Goal: Check status: Check status

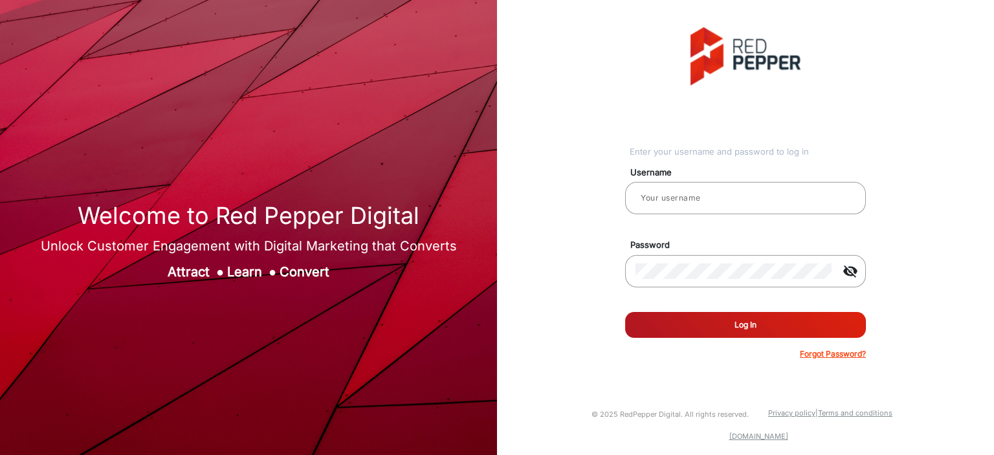
type input "[PERSON_NAME]"
click at [740, 334] on button "Log In" at bounding box center [745, 325] width 241 height 26
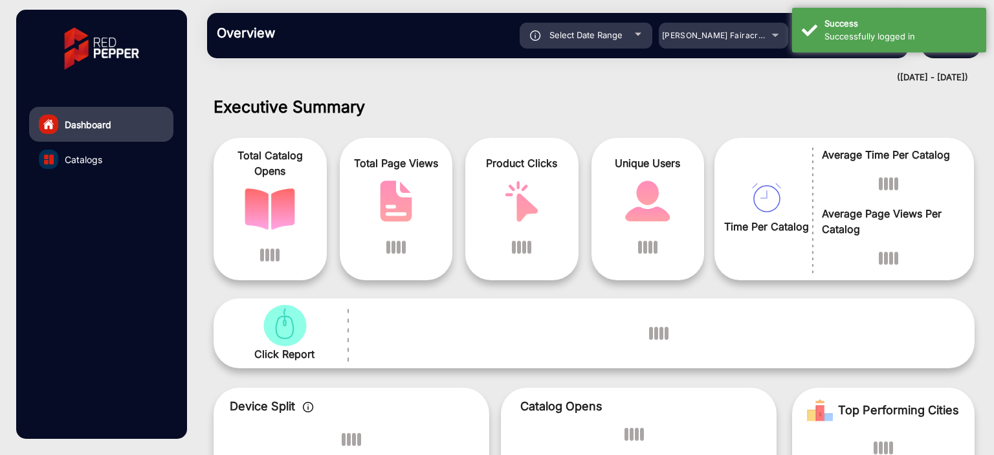
scroll to position [10, 0]
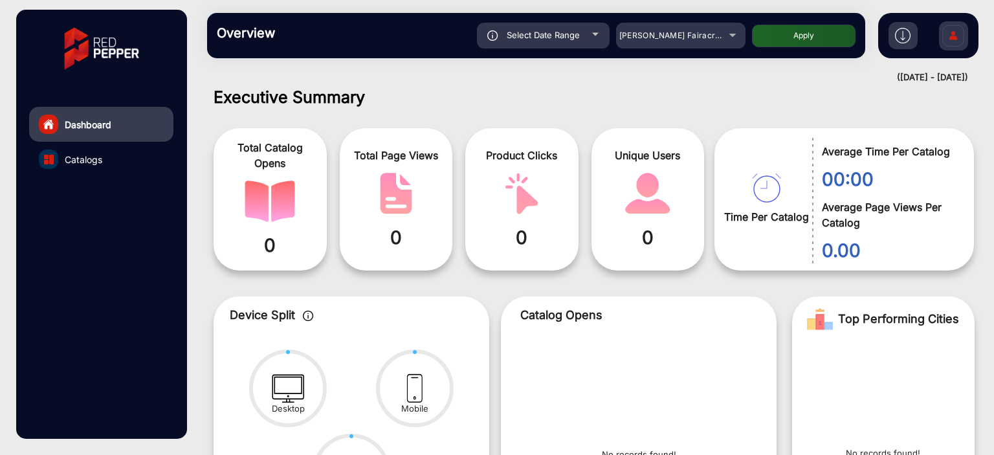
click at [725, 50] on div "Overview Reports Understand what makes your customers tick and learn how they a…" at bounding box center [536, 35] width 658 height 45
click at [723, 39] on div "[PERSON_NAME] Fairacre Farms" at bounding box center [680, 36] width 129 height 16
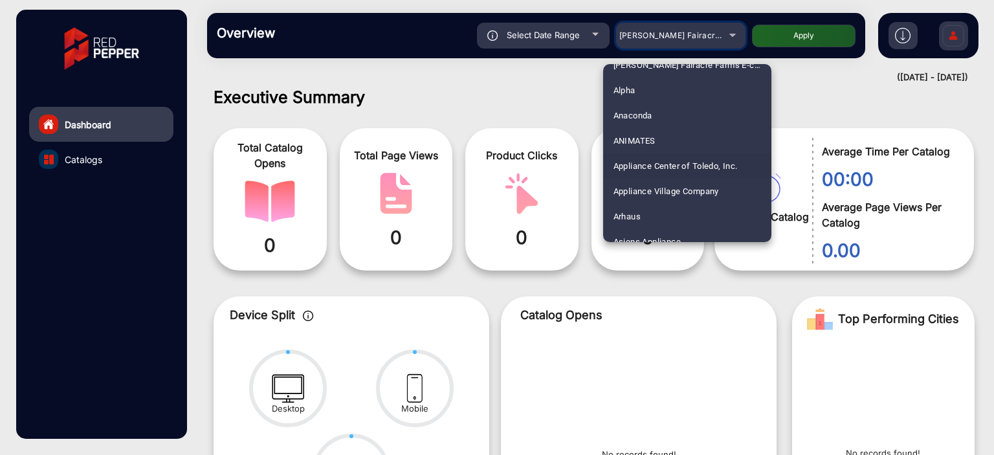
scroll to position [65, 0]
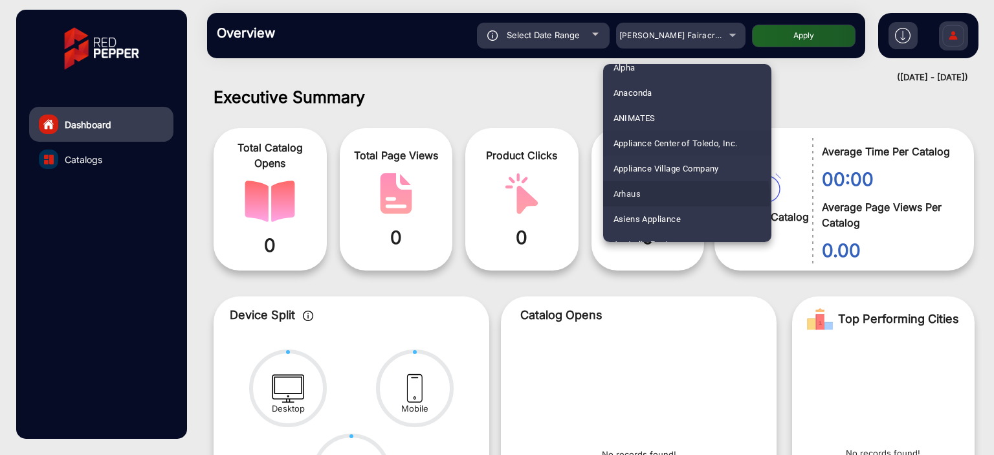
click at [683, 199] on mat-option "Arhaus" at bounding box center [687, 193] width 168 height 25
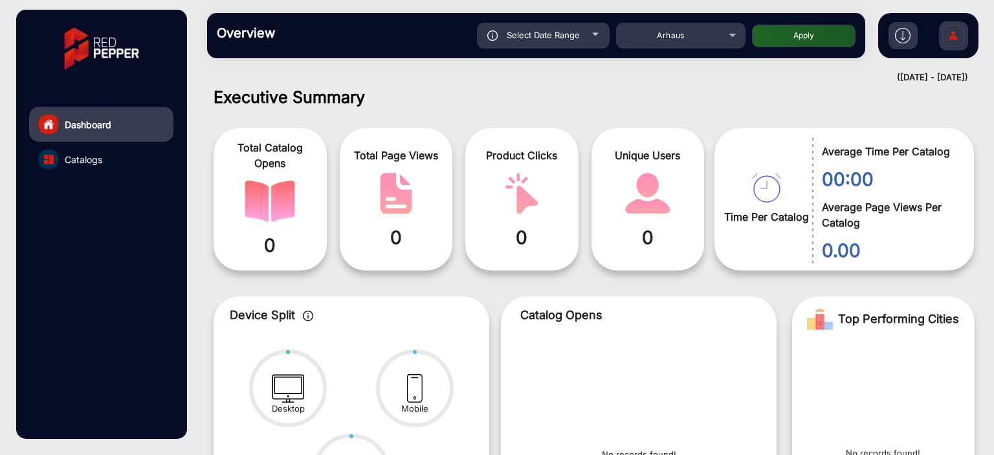
click at [818, 38] on button "Apply" at bounding box center [804, 36] width 104 height 23
type input "[DATE]"
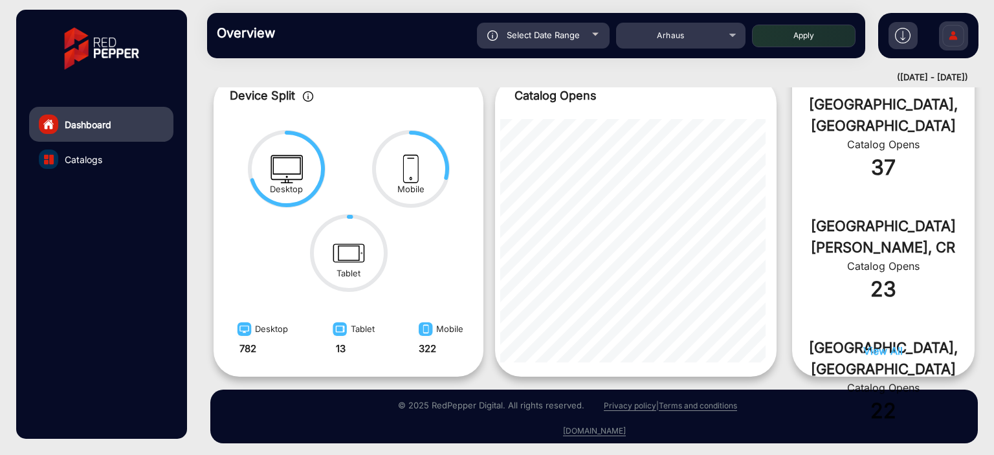
scroll to position [674, 0]
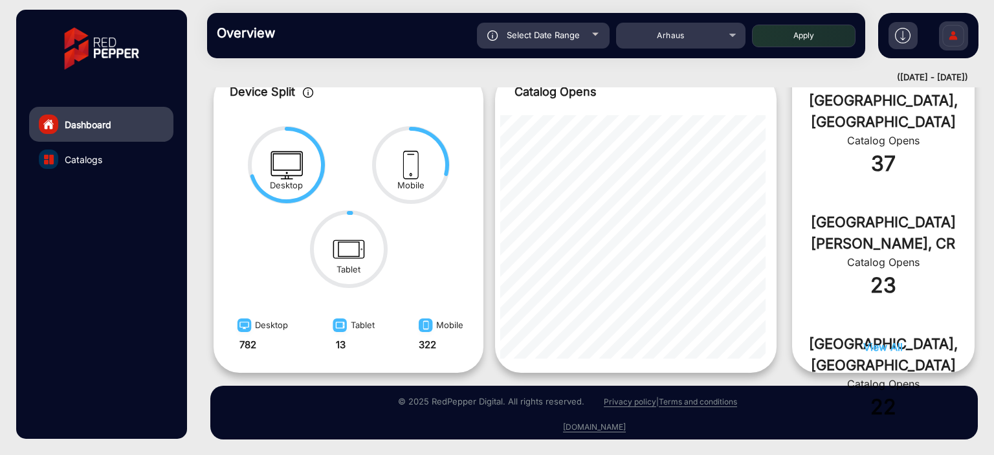
click at [870, 347] on span "View All" at bounding box center [882, 346] width 39 height 13
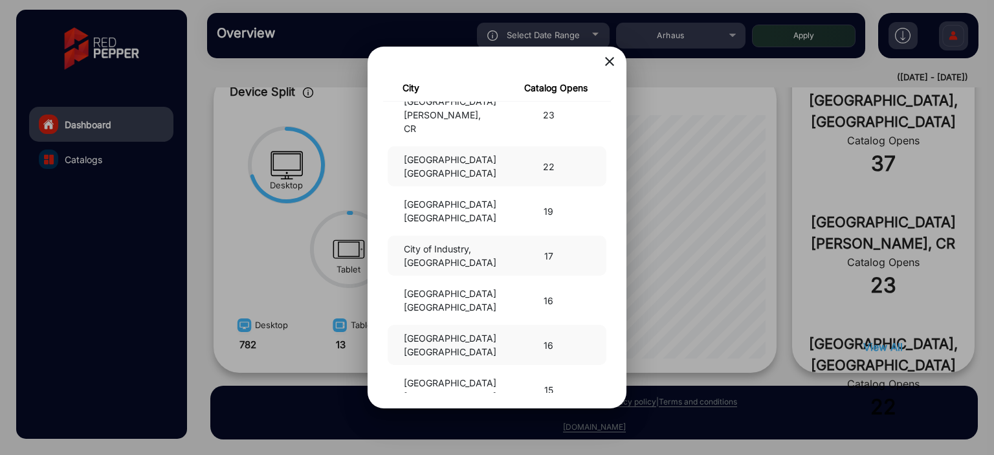
scroll to position [191, 0]
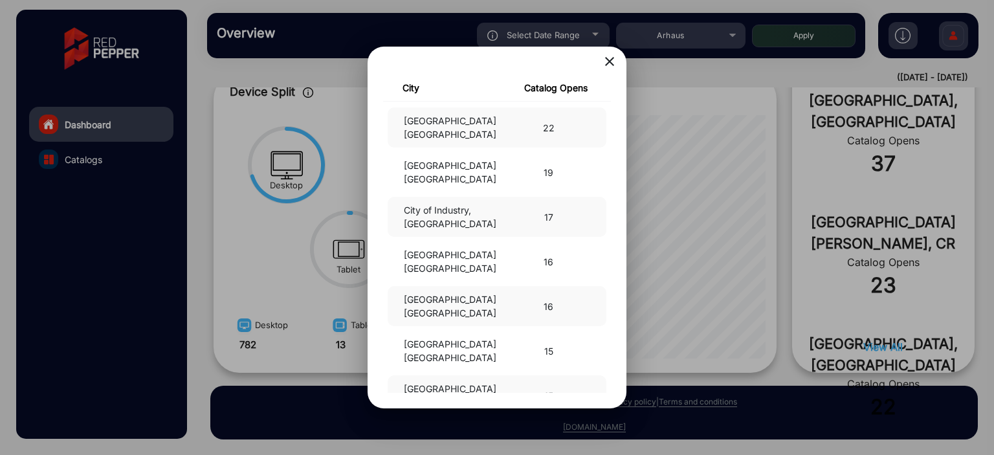
click at [436, 375] on div "[GEOGRAPHIC_DATA], [GEOGRAPHIC_DATA] 15" at bounding box center [497, 395] width 219 height 40
click at [605, 64] on mat-icon "close" at bounding box center [610, 62] width 16 height 16
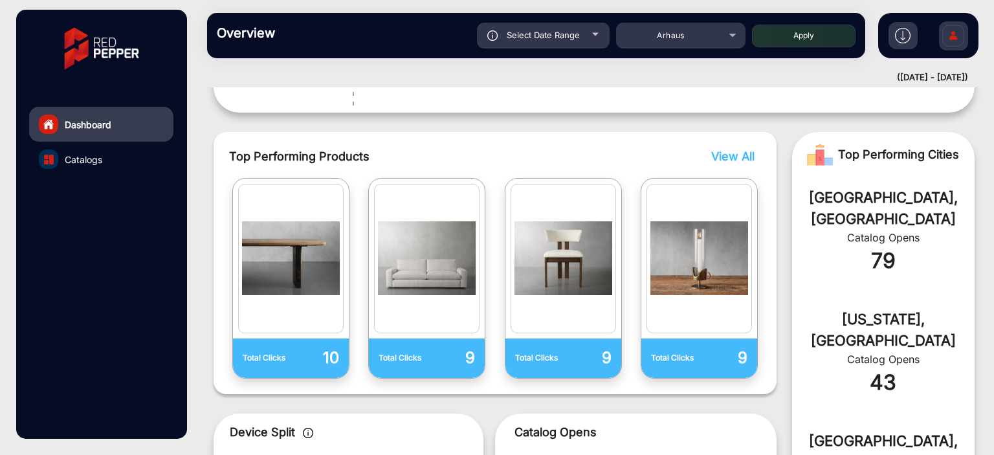
scroll to position [327, 0]
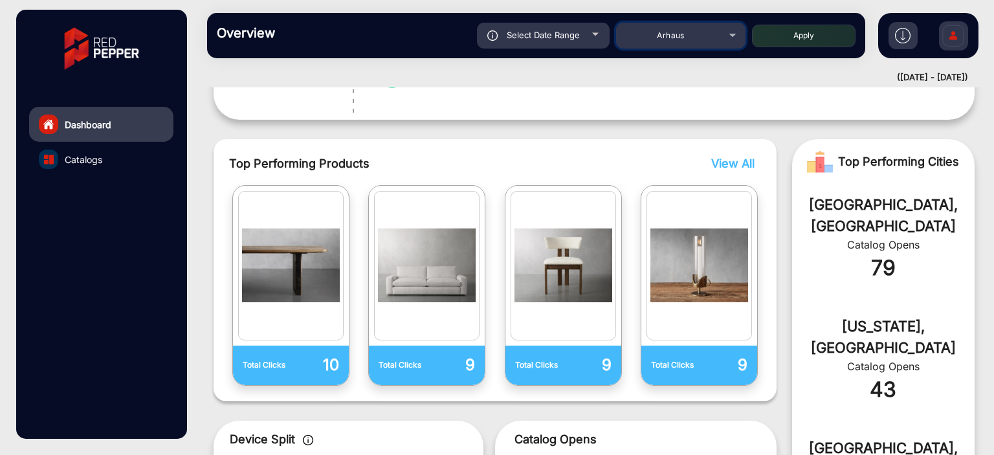
click at [709, 40] on div "Arhaus" at bounding box center [671, 36] width 104 height 16
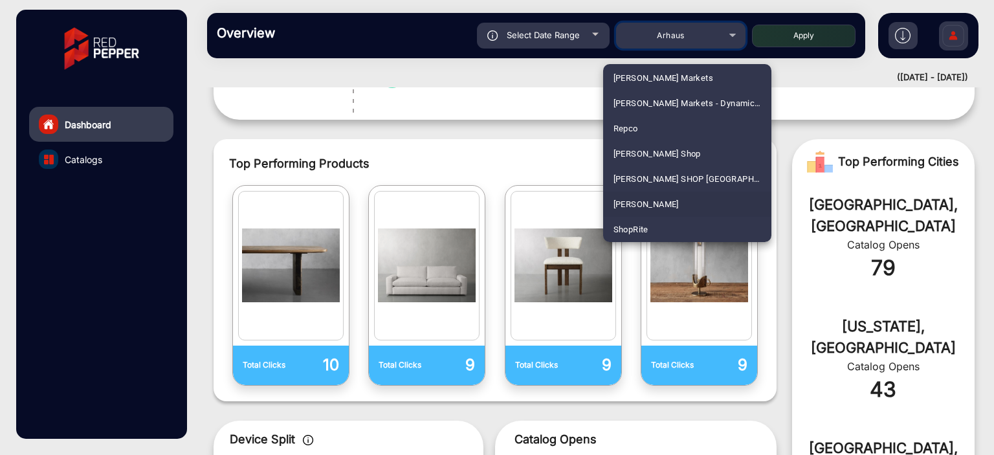
scroll to position [2907, 0]
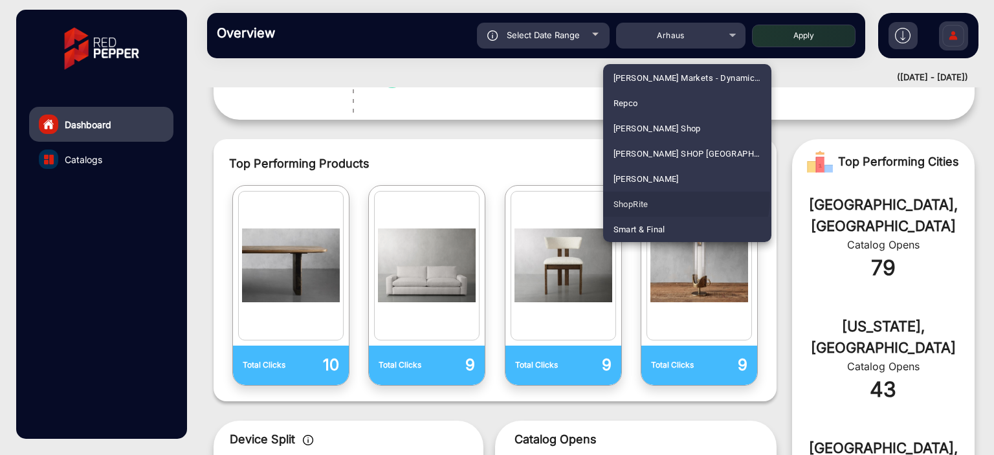
click at [658, 197] on mat-option "ShopRite" at bounding box center [687, 204] width 168 height 25
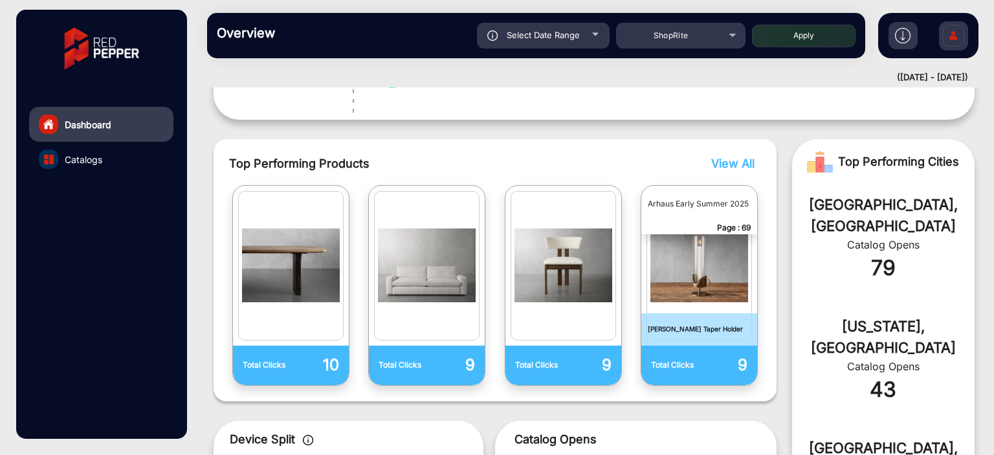
click at [808, 43] on button "Apply" at bounding box center [804, 36] width 104 height 23
type input "[DATE]"
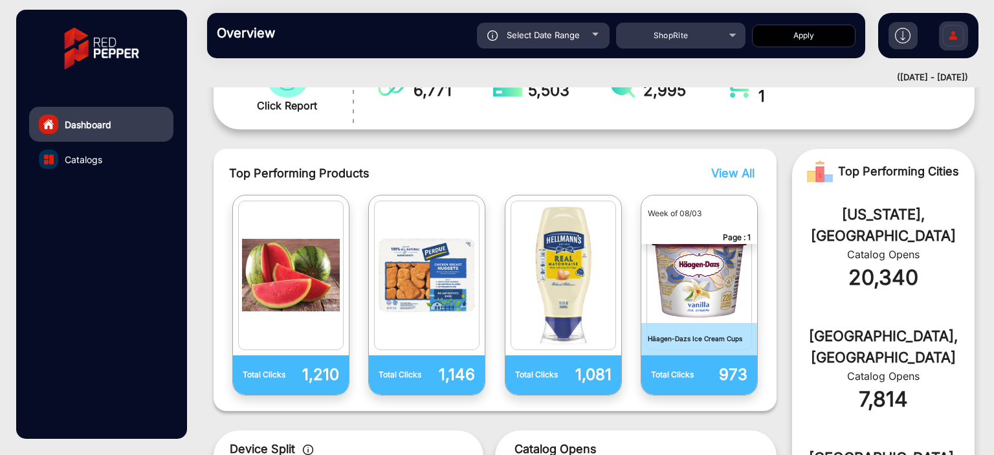
scroll to position [288, 0]
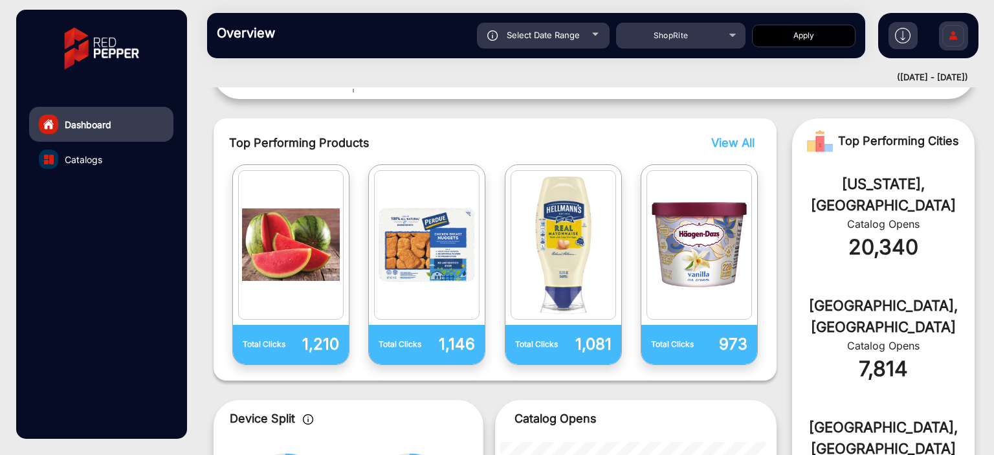
click at [740, 132] on div "Top Performing Products View All Total Clicks 1,210 Total Clicks 1,146 Total Cl…" at bounding box center [495, 249] width 563 height 262
click at [740, 139] on span "View All" at bounding box center [732, 143] width 43 height 14
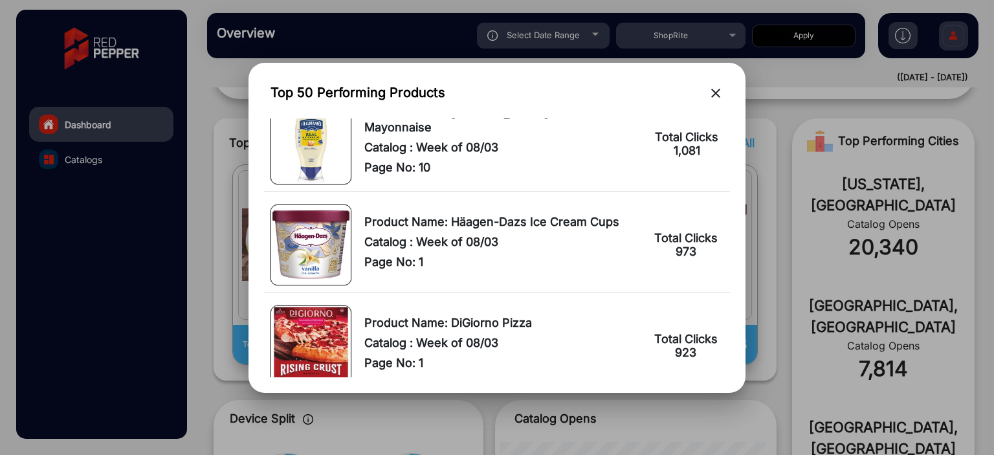
scroll to position [259, 0]
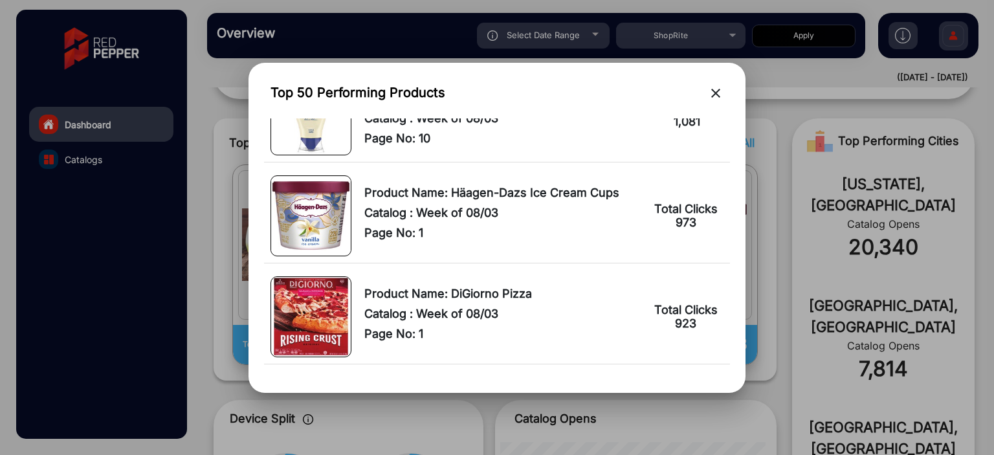
click at [719, 85] on button "close" at bounding box center [716, 95] width 16 height 21
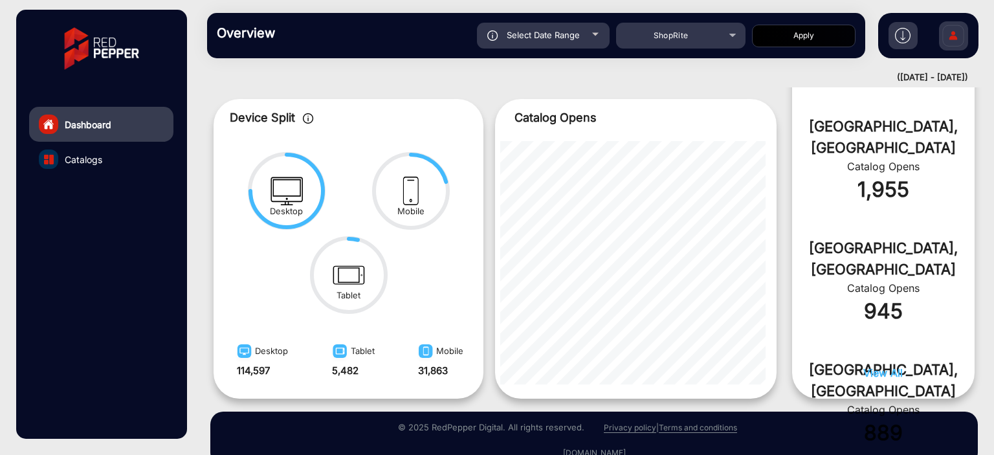
scroll to position [593, 0]
